Goal: Transaction & Acquisition: Book appointment/travel/reservation

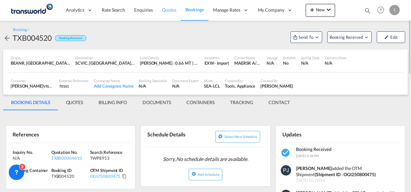
click at [168, 8] on span "Quotes" at bounding box center [169, 9] width 14 height 5
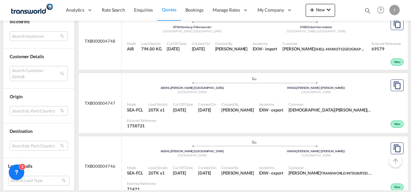
scroll to position [915, 0]
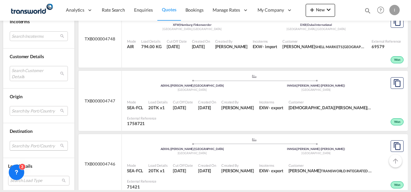
click at [36, 144] on md-select "Search by Port/Country JPNIC nichinan [GEOGRAPHIC_DATA] AEAMF mussafah [GEOGRAP…" at bounding box center [39, 146] width 58 height 10
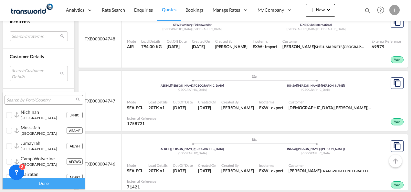
click at [24, 101] on input "search" at bounding box center [41, 100] width 70 height 6
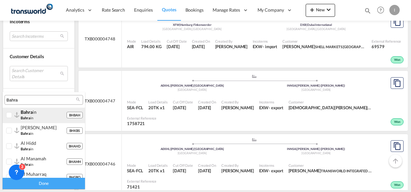
type input "Bahra"
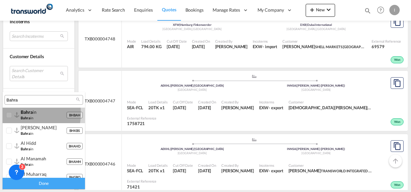
click at [25, 114] on span "bahra" at bounding box center [27, 111] width 12 height 5
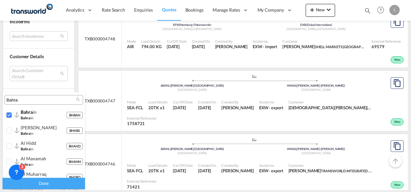
click at [51, 188] on div "Done" at bounding box center [44, 183] width 82 height 11
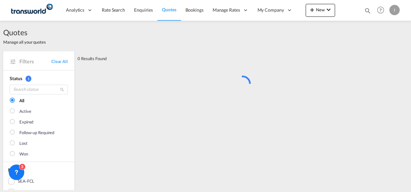
scroll to position [0, 0]
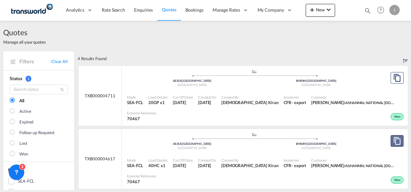
click at [394, 142] on md-icon "assets/icons/custom/copyQuote.svg" at bounding box center [398, 141] width 8 height 8
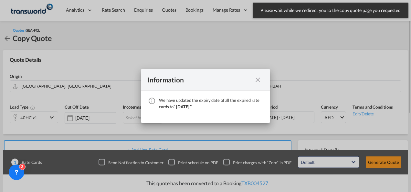
click at [257, 82] on md-icon "icon-close fg-AAA8AD cursor" at bounding box center [258, 80] width 8 height 8
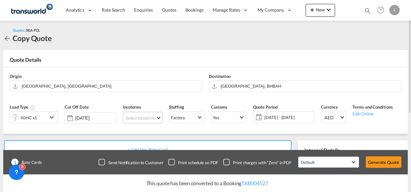
click at [134, 120] on md-select "Select Incoterms CIF - export Cost,Insurance and Freight EXW - import Ex Works …" at bounding box center [143, 118] width 40 height 12
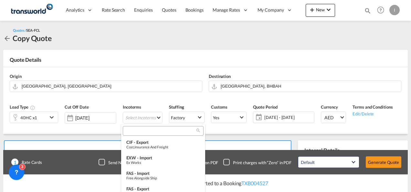
click at [133, 131] on input "search" at bounding box center [161, 131] width 72 height 6
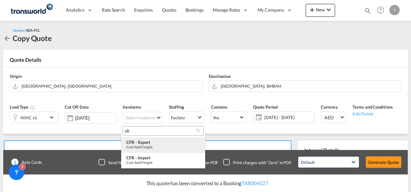
type input "cfr"
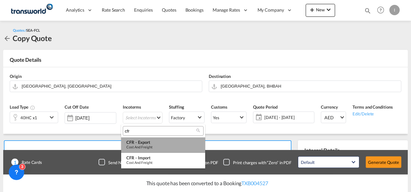
click at [138, 143] on div "CFR - export" at bounding box center [163, 142] width 74 height 5
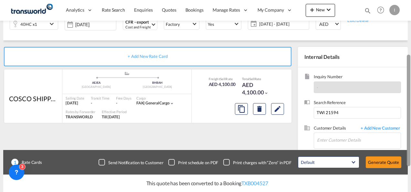
drag, startPoint x: 410, startPoint y: 79, endPoint x: 411, endPoint y: 135, distance: 55.6
click at [411, 135] on html "Analytics Reports Dashboard Rate Search Enquiries Quotes" at bounding box center [205, 96] width 411 height 192
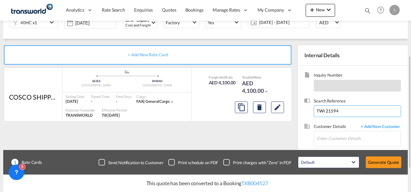
click at [337, 114] on input "TWI 21594" at bounding box center [357, 111] width 87 height 12
paste input
click at [330, 111] on input at bounding box center [357, 111] width 87 height 12
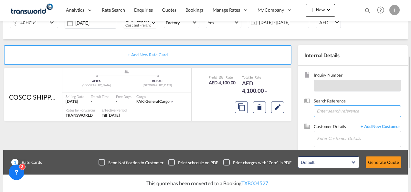
paste input "TWI 21793"
type input "TWI 21793"
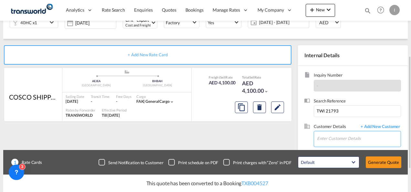
click at [325, 132] on input "Enter Customer Details" at bounding box center [359, 138] width 84 height 15
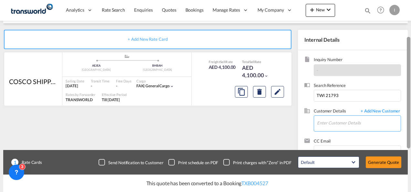
scroll to position [133, 0]
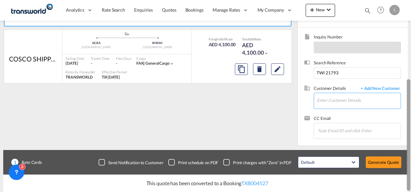
drag, startPoint x: 409, startPoint y: 150, endPoint x: 412, endPoint y: 194, distance: 44.1
click at [411, 192] on html "Analytics Reports Dashboard Rate Search Enquiries Quotes" at bounding box center [205, 96] width 411 height 192
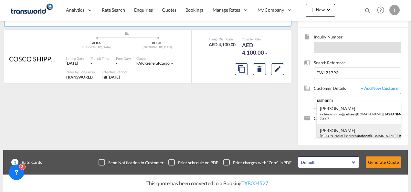
click at [358, 134] on div "[PERSON_NAME] [PERSON_NAME].[PERSON_NAME]@ jashanm [DOMAIN_NAME] | JASHANM AL N…" at bounding box center [359, 135] width 84 height 22
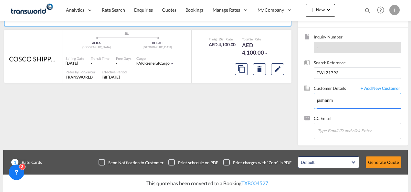
type input "JASHANMAL NATIONAL [DOMAIN_NAME], [PERSON_NAME], [PERSON_NAME][EMAIL_ADDRESS][D…"
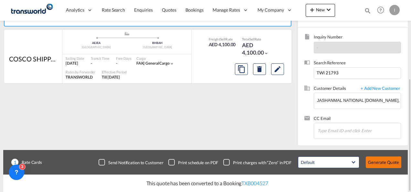
click at [380, 161] on button "Generate Quote" at bounding box center [384, 163] width 36 height 12
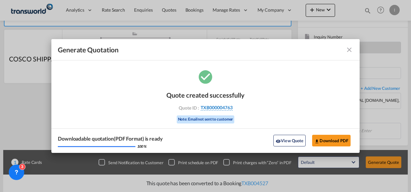
click at [219, 109] on span "TXB000004763" at bounding box center [217, 108] width 32 height 6
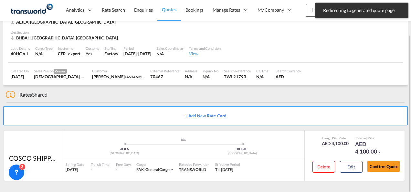
scroll to position [39, 0]
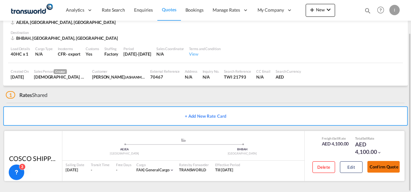
click at [379, 166] on button "Confirm Quote" at bounding box center [384, 167] width 32 height 12
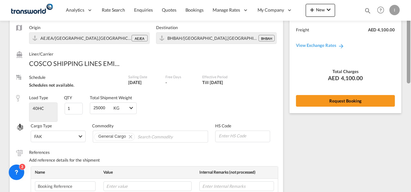
scroll to position [38, 0]
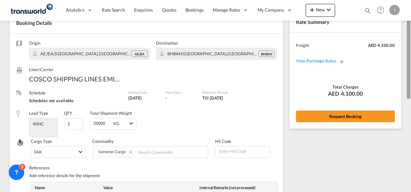
drag, startPoint x: 409, startPoint y: 148, endPoint x: 412, endPoint y: 54, distance: 93.6
click at [411, 54] on html "Analytics Reports Dashboard Rate Search Enquiries Quotes" at bounding box center [205, 96] width 411 height 192
click at [357, 107] on div "Rate Summary Freight AED 4,100.00 View Exchange Rates Total Charges AED 4,100.0…" at bounding box center [346, 70] width 112 height 116
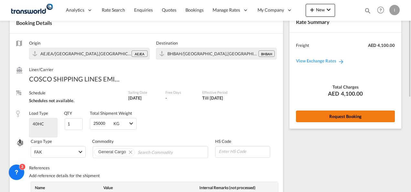
click at [352, 113] on button "Request Booking" at bounding box center [345, 117] width 99 height 12
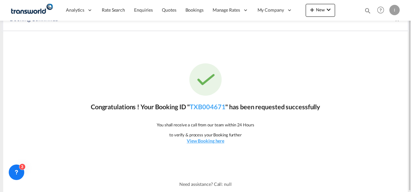
scroll to position [12, 0]
click at [197, 107] on link "TXB004671" at bounding box center [208, 107] width 36 height 8
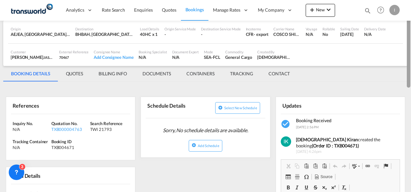
drag, startPoint x: 410, startPoint y: 133, endPoint x: 412, endPoint y: 19, distance: 114.5
click at [411, 19] on html "Analytics Reports Dashboard Rate Search Enquiries Quotes" at bounding box center [205, 96] width 411 height 192
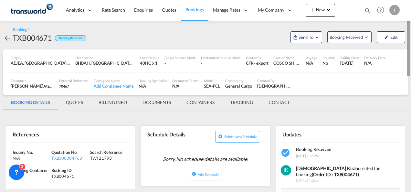
drag, startPoint x: 409, startPoint y: 81, endPoint x: 410, endPoint y: 53, distance: 27.2
click at [410, 53] on div at bounding box center [409, 38] width 4 height 75
click at [304, 39] on span "Send To" at bounding box center [306, 37] width 16 height 6
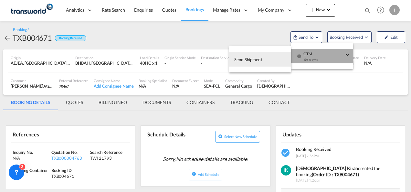
click at [301, 54] on md-icon "icon-checkbox-blank-circle" at bounding box center [299, 56] width 5 height 5
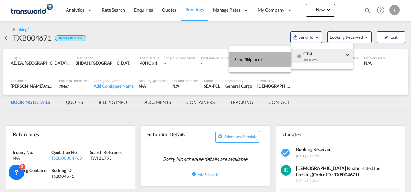
click at [267, 60] on button "Send Shipment" at bounding box center [260, 59] width 62 height 15
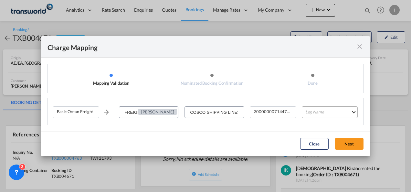
click at [312, 113] on md-select "Leg Name HANDLING ORIGIN VESSEL HANDLING DESTINATION OTHERS TL PICK UP CUSTOMS …" at bounding box center [330, 112] width 56 height 12
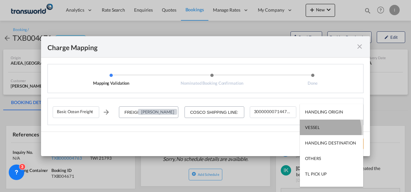
click at [315, 132] on md-option "VESSEL" at bounding box center [331, 128] width 63 height 16
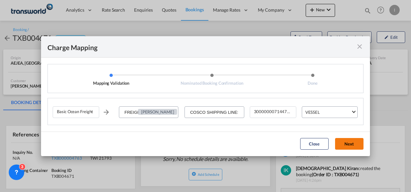
click at [342, 149] on button "Next" at bounding box center [349, 144] width 28 height 12
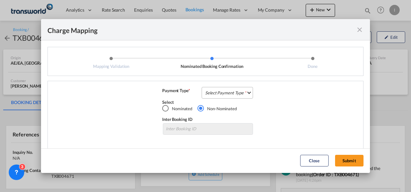
click at [236, 94] on md-select "Select Payment Type COLLECT PREPAID" at bounding box center [227, 93] width 51 height 12
click at [236, 94] on md-option "COLLECT" at bounding box center [226, 93] width 57 height 16
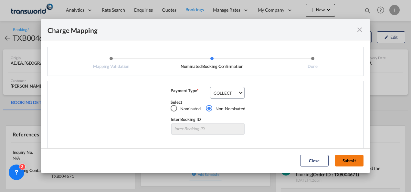
click at [343, 165] on button "Submit" at bounding box center [349, 161] width 28 height 12
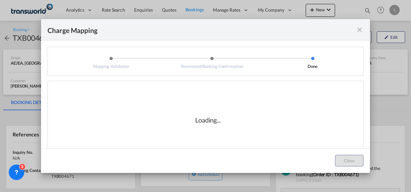
click at [212, 141] on div "Loading..." at bounding box center [208, 120] width 311 height 65
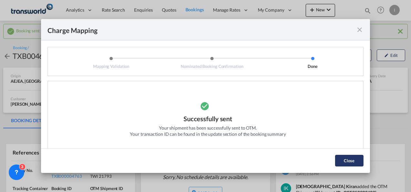
click at [354, 155] on button "Close" at bounding box center [349, 161] width 28 height 12
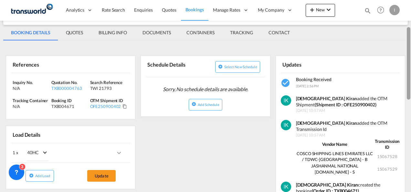
drag, startPoint x: 407, startPoint y: 50, endPoint x: 407, endPoint y: 83, distance: 33.6
click at [407, 83] on div at bounding box center [409, 63] width 4 height 72
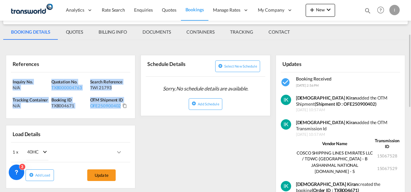
drag, startPoint x: 131, startPoint y: 104, endPoint x: 5, endPoint y: 72, distance: 130.1
copy div "Inquiry No. N/A Quotation No. TXB000004763 Search Reference TWI 21793 Tracking …"
click at [168, 10] on span "Quotes" at bounding box center [169, 9] width 14 height 5
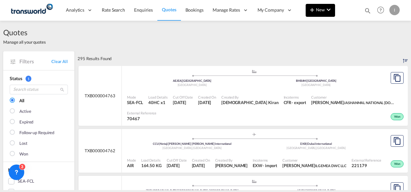
click at [314, 12] on md-icon "icon-plus 400-fg" at bounding box center [313, 10] width 8 height 8
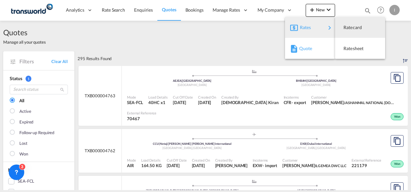
click at [300, 44] on span "Quote" at bounding box center [303, 48] width 7 height 13
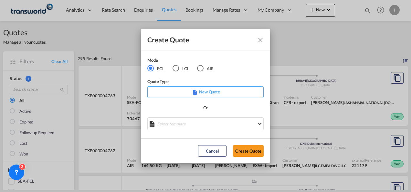
click at [175, 68] on div "LCL" at bounding box center [176, 68] width 6 height 6
click at [241, 150] on button "Create Quote" at bounding box center [248, 151] width 31 height 12
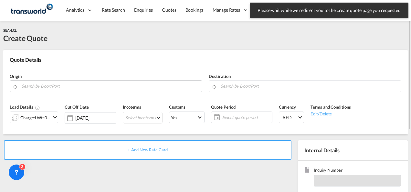
click at [110, 83] on input "Search by Door/Port" at bounding box center [110, 86] width 177 height 11
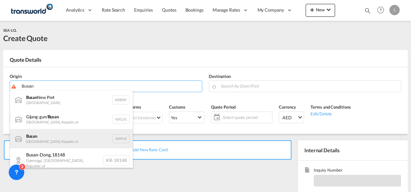
click at [95, 142] on div "Busan Korea, Republic of KRPUS" at bounding box center [71, 138] width 123 height 19
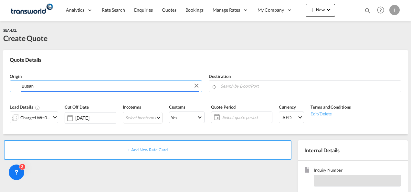
type input "Busan, KRPUS"
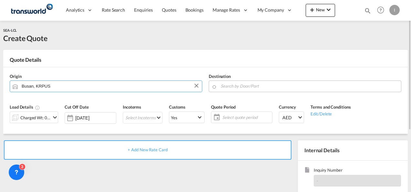
click at [261, 88] on input "Search by Door/Port" at bounding box center [309, 86] width 177 height 11
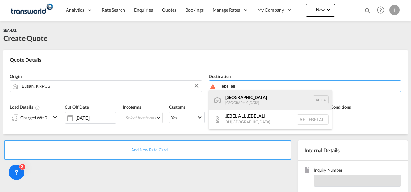
click at [241, 99] on div "[GEOGRAPHIC_DATA] [GEOGRAPHIC_DATA]" at bounding box center [270, 99] width 123 height 19
type input "[GEOGRAPHIC_DATA], [GEOGRAPHIC_DATA]"
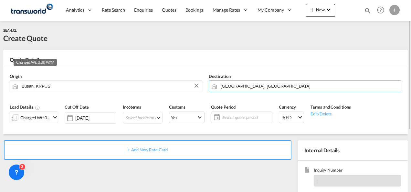
click at [34, 118] on div "Charged Wt: 0.00 W/M" at bounding box center [35, 117] width 30 height 9
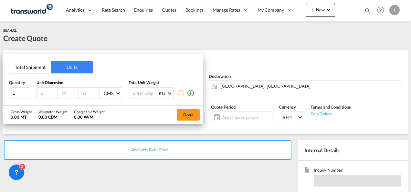
click at [33, 69] on button "Total Shipment" at bounding box center [30, 67] width 42 height 12
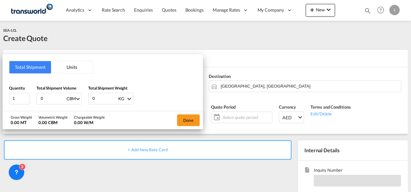
click at [45, 91] on div "Total Shipment Volume 0 CBM CBM CFT" at bounding box center [59, 94] width 45 height 19
drag, startPoint x: 44, startPoint y: 97, endPoint x: 28, endPoint y: 101, distance: 15.9
click at [28, 101] on div "Quantity 1 Total Shipment Volume 0 CBM CBM CFT Total Shipment Weight 0 KG KG LB" at bounding box center [103, 94] width 188 height 19
type input "5"
drag, startPoint x: 104, startPoint y: 98, endPoint x: 80, endPoint y: 104, distance: 24.3
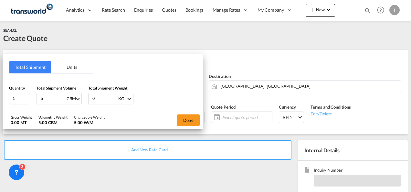
click at [80, 104] on div "Quantity 1 Total Shipment Volume 5 CBM CBM CFT Total Shipment Weight 0 KG KG LB" at bounding box center [103, 94] width 188 height 19
type input "1000"
click at [188, 116] on button "Done" at bounding box center [188, 121] width 23 height 12
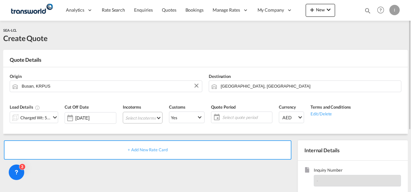
click at [141, 119] on md-select "Select Incoterms CIF - export Cost,Insurance and Freight EXW - import Ex Works …" at bounding box center [143, 118] width 40 height 12
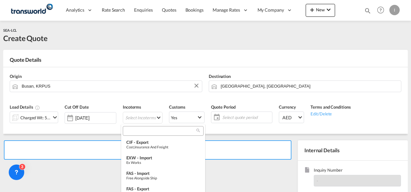
click at [134, 131] on input "search" at bounding box center [161, 131] width 72 height 6
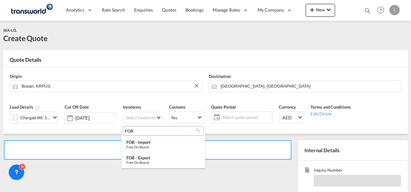
click at [130, 131] on input "FOB" at bounding box center [161, 131] width 72 height 6
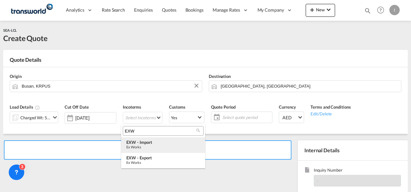
type input "EXW"
click at [149, 147] on div "Ex Works" at bounding box center [163, 147] width 74 height 4
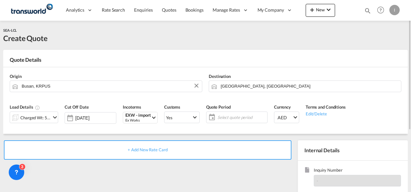
click at [249, 116] on span "Select quote period" at bounding box center [242, 118] width 48 height 6
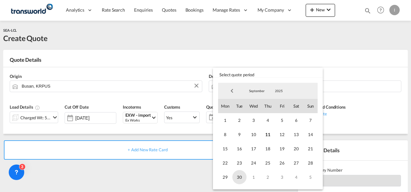
click at [242, 175] on span "30" at bounding box center [240, 177] width 14 height 14
click at [196, 180] on md-backdrop at bounding box center [205, 96] width 411 height 192
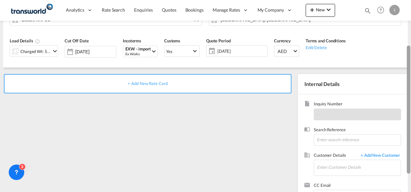
scroll to position [71, 0]
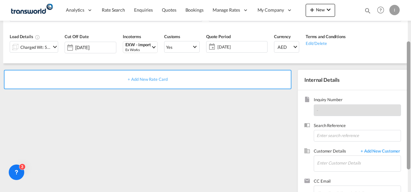
drag, startPoint x: 410, startPoint y: 99, endPoint x: 411, endPoint y: 147, distance: 47.6
click at [411, 147] on html "Analytics Reports Dashboard Rate Search Enquiries Quotes" at bounding box center [205, 96] width 411 height 192
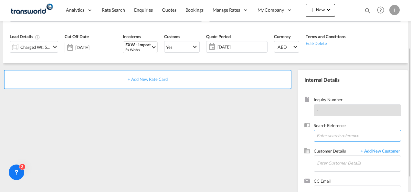
click at [323, 139] on input at bounding box center [357, 136] width 87 height 12
paste input "From Subject Received Size Categories [DEMOGRAPHIC_DATA] Kiran RE: Request for …"
drag, startPoint x: 351, startPoint y: 135, endPoint x: 412, endPoint y: 120, distance: 63.4
click at [411, 120] on html "Analytics Reports Dashboard Rate Search Enquiries Quotes" at bounding box center [205, 96] width 411 height 192
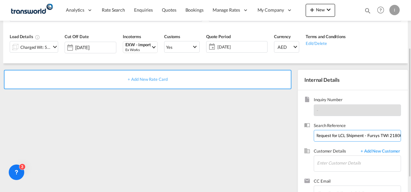
scroll to position [0, 0]
drag, startPoint x: 382, startPoint y: 137, endPoint x: 229, endPoint y: 137, distance: 152.7
click at [229, 137] on div "+ Add New Rate Card Internal Details Inquiry Number - Search Reference From Sub…" at bounding box center [205, 135] width 405 height 145
type input "TWI 21800"
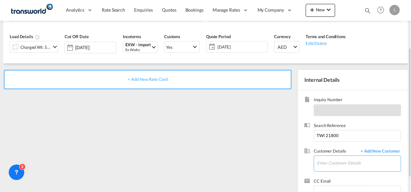
click at [345, 167] on input "Enter Customer Details" at bounding box center [359, 163] width 84 height 15
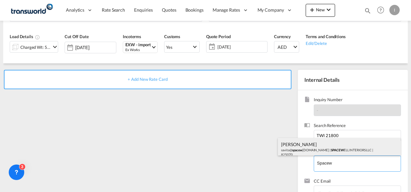
click at [304, 144] on div "[PERSON_NAME] savita@ spacew [DOMAIN_NAME] | SPACEW ELL INTERIORS LLC | 825070" at bounding box center [339, 149] width 123 height 22
type input "SPACEWELL INTERIORS LLC, [PERSON_NAME], [EMAIL_ADDRESS][DOMAIN_NAME]"
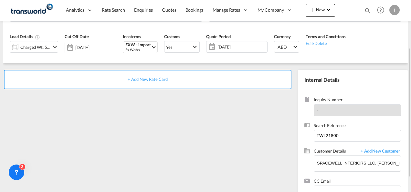
click at [149, 77] on span "+ Add New Rate Card" at bounding box center [148, 79] width 40 height 5
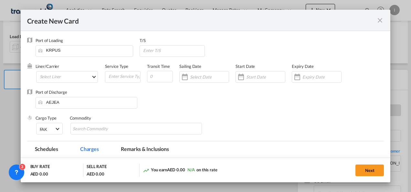
click at [81, 70] on div "Liner/Carrier Select Liner 2HM LOGISTICS D.O.O 2HM LOGISTICS D.O.O. / TDWC-CAPO…" at bounding box center [71, 76] width 70 height 26
click at [74, 80] on md-select "Select Liner 2HM LOGISTICS D.O.O 2HM LOGISTICS D.O.O. / TDWC-CAPODISTRI 2HM LOG…" at bounding box center [67, 77] width 62 height 12
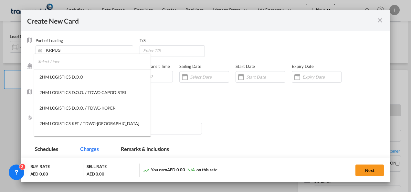
click at [58, 64] on input "search" at bounding box center [94, 62] width 113 height 16
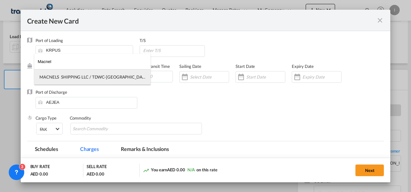
type input "Macnel"
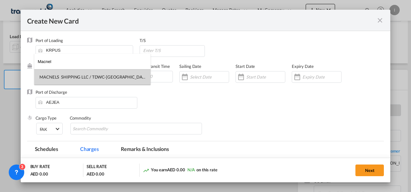
click at [57, 78] on div "MACNELS SHIPPING LLC / TDWC-[GEOGRAPHIC_DATA]" at bounding box center [92, 77] width 106 height 6
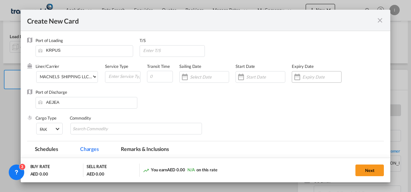
click at [320, 75] on input "Create New Card ..." at bounding box center [322, 76] width 39 height 5
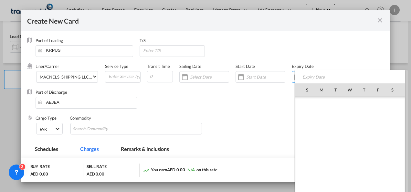
scroll to position [149837, 0]
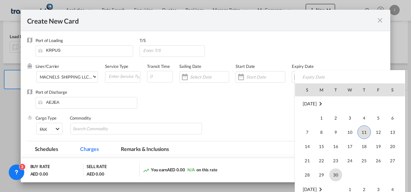
click at [335, 172] on span "30" at bounding box center [336, 175] width 13 height 13
type input "[DATE]"
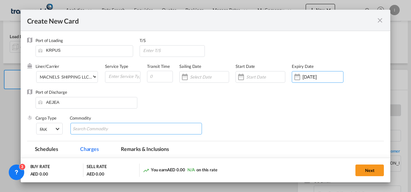
click at [145, 132] on md-chips-wrap "Chips container with autocompletion. Enter the text area, type text to search, …" at bounding box center [137, 129] width 132 height 12
type input "General Cargo"
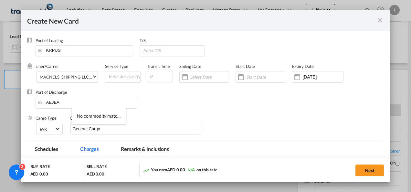
click at [227, 115] on div "Port of Discharge [GEOGRAPHIC_DATA]" at bounding box center [205, 102] width 357 height 26
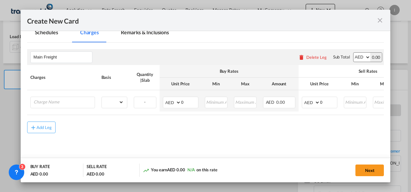
scroll to position [118, 0]
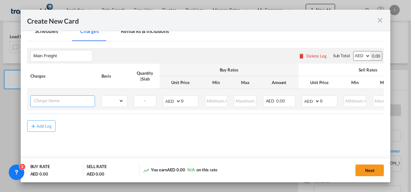
click at [70, 100] on input "Charge Name" at bounding box center [64, 101] width 61 height 10
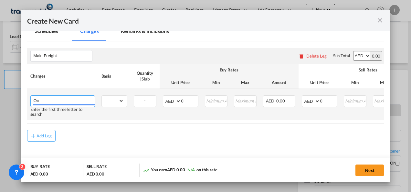
type input "O"
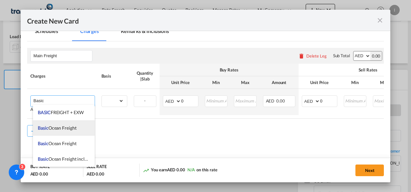
click at [67, 128] on span "Basic Ocean Freight" at bounding box center [57, 127] width 38 height 5
type input "Basic Ocean Freight"
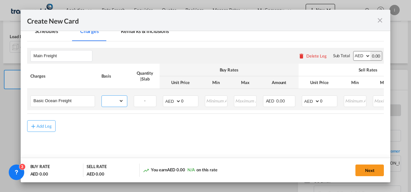
click at [114, 102] on select "gross_weight volumetric_weight per_shipment per_bl per_km per_hawb per_kg flat …" at bounding box center [113, 101] width 22 height 10
select select "per_shipment"
click at [102, 96] on select "gross_weight volumetric_weight per_shipment per_bl per_km per_hawb per_kg flat …" at bounding box center [113, 101] width 22 height 10
click at [187, 101] on input "0" at bounding box center [189, 101] width 17 height 10
type input "0"
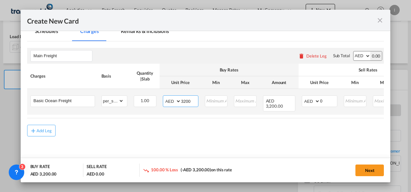
type input "3200"
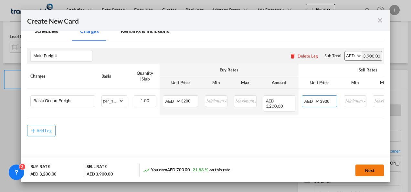
type input "3900"
click at [363, 170] on button "Next" at bounding box center [370, 171] width 28 height 12
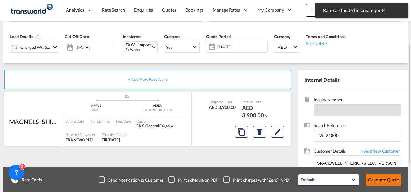
click at [391, 184] on button "Generate Quote" at bounding box center [384, 180] width 36 height 12
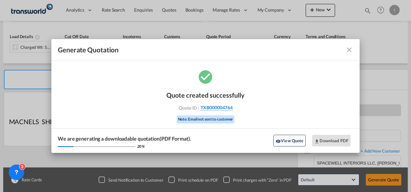
click at [209, 107] on span "TXB000004764" at bounding box center [217, 108] width 32 height 6
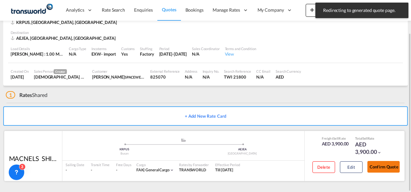
click at [389, 164] on button "Confirm Quote" at bounding box center [384, 167] width 32 height 12
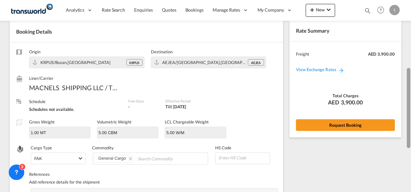
scroll to position [23, 0]
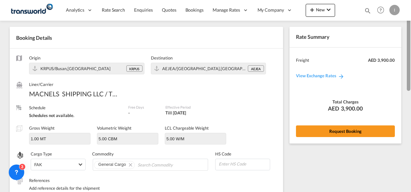
drag, startPoint x: 408, startPoint y: 133, endPoint x: 407, endPoint y: 34, distance: 99.3
click at [407, 34] on div at bounding box center [409, 51] width 4 height 80
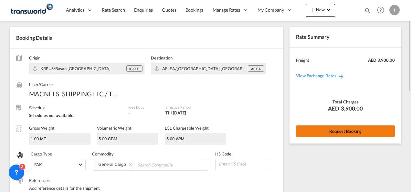
click at [344, 129] on button "Request Booking" at bounding box center [345, 132] width 99 height 12
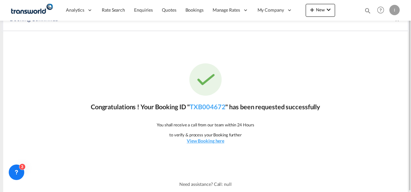
scroll to position [12, 0]
click at [202, 104] on link "TXB004672" at bounding box center [208, 107] width 36 height 8
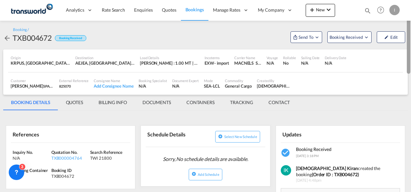
drag, startPoint x: 407, startPoint y: 113, endPoint x: 406, endPoint y: 23, distance: 89.3
click at [406, 23] on md-content "Analytics Reports Dashboard Rate Search Enquiries Quotes Bookings" at bounding box center [205, 96] width 411 height 192
click at [305, 36] on span "Send To" at bounding box center [306, 37] width 16 height 6
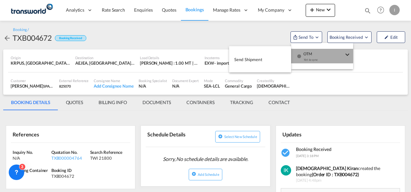
click at [303, 53] on div "OTM Yet to sync" at bounding box center [324, 58] width 55 height 19
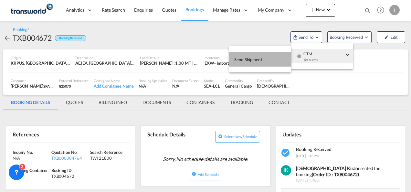
click at [263, 55] on button "Send Shipment" at bounding box center [260, 59] width 62 height 15
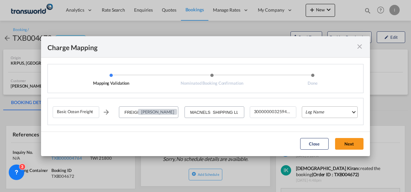
click at [334, 115] on md-select "Leg Name HANDLING ORIGIN VESSEL HANDLING DESTINATION OTHERS TL PICK UP CUSTOMS …" at bounding box center [330, 112] width 56 height 12
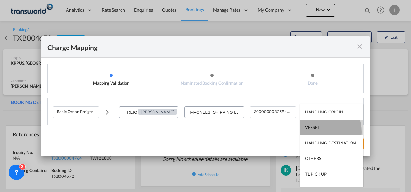
click at [318, 131] on md-option "VESSEL" at bounding box center [331, 128] width 63 height 16
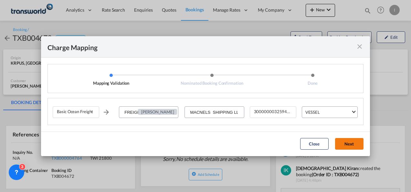
click at [350, 144] on button "Next" at bounding box center [349, 144] width 28 height 12
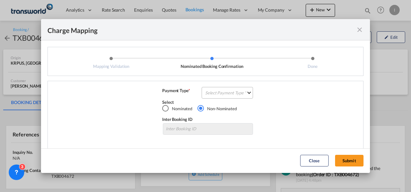
click at [231, 93] on md-select "Select Payment Type COLLECT PREPAID" at bounding box center [227, 93] width 51 height 12
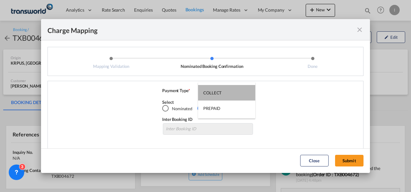
click at [231, 93] on md-option "COLLECT" at bounding box center [226, 93] width 57 height 16
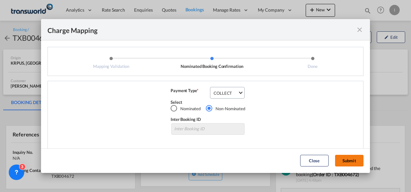
click at [346, 164] on button "Submit" at bounding box center [349, 161] width 28 height 12
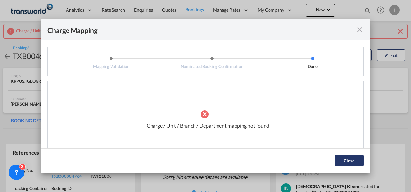
click at [346, 164] on button "Close" at bounding box center [349, 161] width 28 height 12
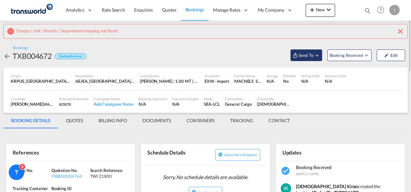
click at [311, 57] on span "Send To" at bounding box center [306, 55] width 16 height 6
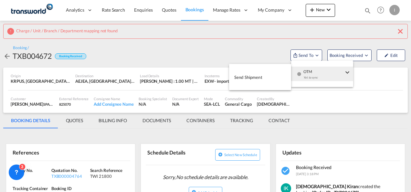
click at [309, 80] on div "Yet to sync" at bounding box center [324, 79] width 40 height 14
click at [245, 82] on button "Send Shipment" at bounding box center [260, 77] width 62 height 15
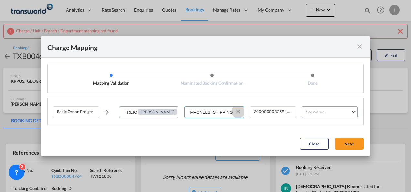
click at [240, 111] on button "Clear Input" at bounding box center [239, 112] width 10 height 10
click at [214, 111] on input "Select Service Provider" at bounding box center [214, 113] width 59 height 12
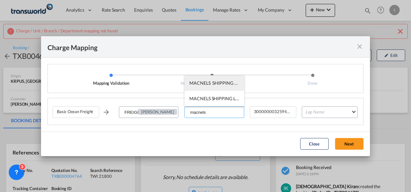
click at [202, 90] on li "MACNELS SHIPPING LLC / TDWC-[GEOGRAPHIC_DATA]" at bounding box center [215, 83] width 60 height 16
type input "MACNELS SHIPPING LLC / TDWC-[GEOGRAPHIC_DATA]"
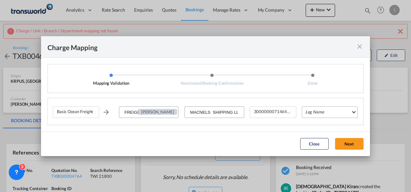
click at [328, 115] on md-select "Leg Name HANDLING ORIGIN VESSEL HANDLING DESTINATION OTHERS TL PICK UP CUSTOMS …" at bounding box center [330, 112] width 56 height 12
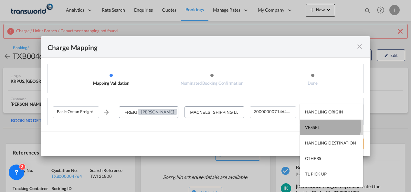
click at [315, 126] on div "VESSEL" at bounding box center [312, 128] width 15 height 6
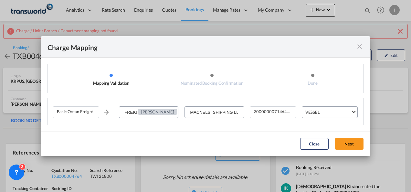
click at [360, 136] on md-dialog-actions "Close Next" at bounding box center [205, 144] width 329 height 25
click at [358, 137] on md-dialog-actions "Close Next" at bounding box center [205, 144] width 329 height 25
click at [347, 145] on button "Next" at bounding box center [349, 144] width 28 height 12
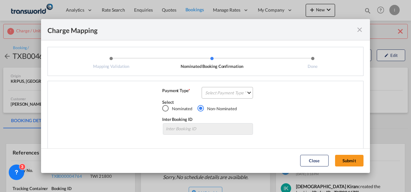
click at [231, 87] on md-select "Select Payment Type COLLECT PREPAID" at bounding box center [227, 93] width 51 height 12
click at [231, 87] on md-option "COLLECT" at bounding box center [226, 93] width 57 height 16
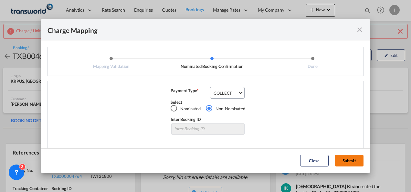
click at [364, 161] on button "Submit" at bounding box center [349, 161] width 28 height 12
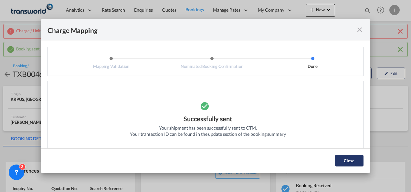
click at [361, 162] on button "Close" at bounding box center [349, 161] width 28 height 12
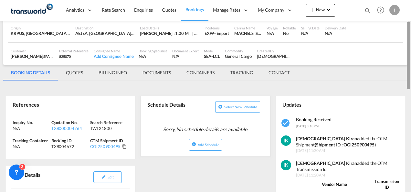
scroll to position [67, 0]
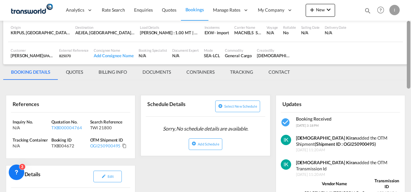
drag, startPoint x: 410, startPoint y: 59, endPoint x: 410, endPoint y: 82, distance: 23.6
click at [410, 82] on div at bounding box center [409, 55] width 4 height 68
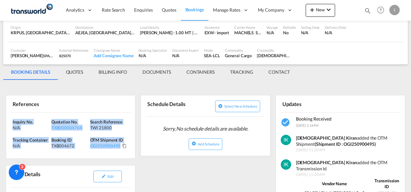
drag, startPoint x: 124, startPoint y: 149, endPoint x: -1, endPoint y: 121, distance: 128.6
click at [0, 121] on html "Analytics Reports Dashboard Rate Search Enquiries Quotes" at bounding box center [205, 96] width 411 height 192
copy div "Inquiry No. N/A Quotation No. TXB000004764 Search Reference TWI 21800 Tracking …"
